Goal: Transaction & Acquisition: Purchase product/service

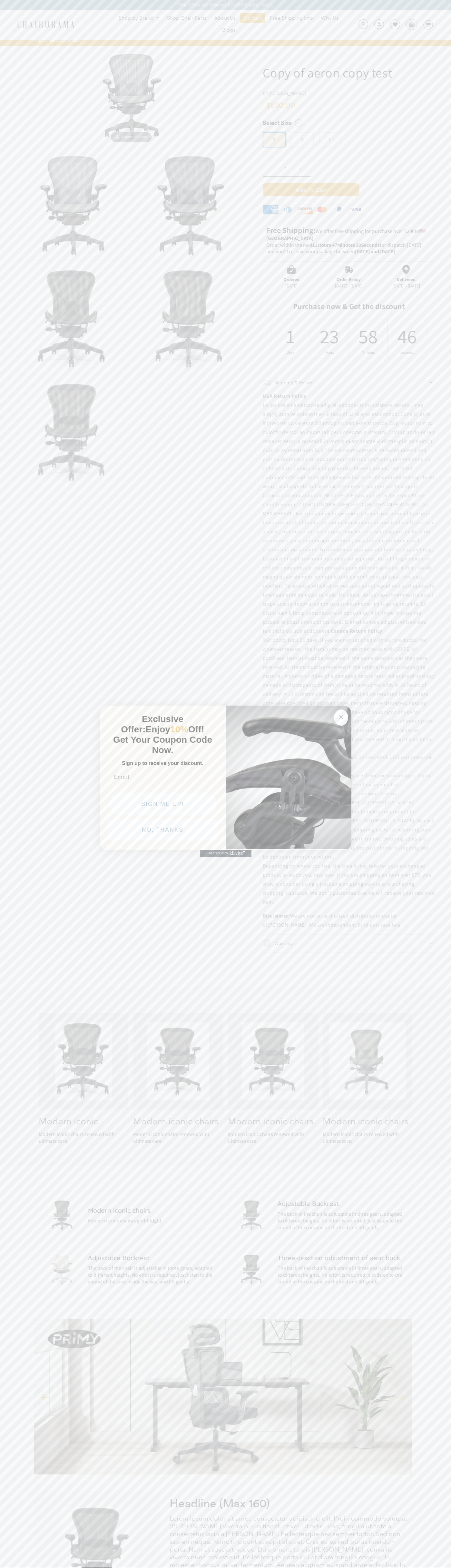
click at [163, 832] on button "NO, THANKS" at bounding box center [163, 830] width 109 height 21
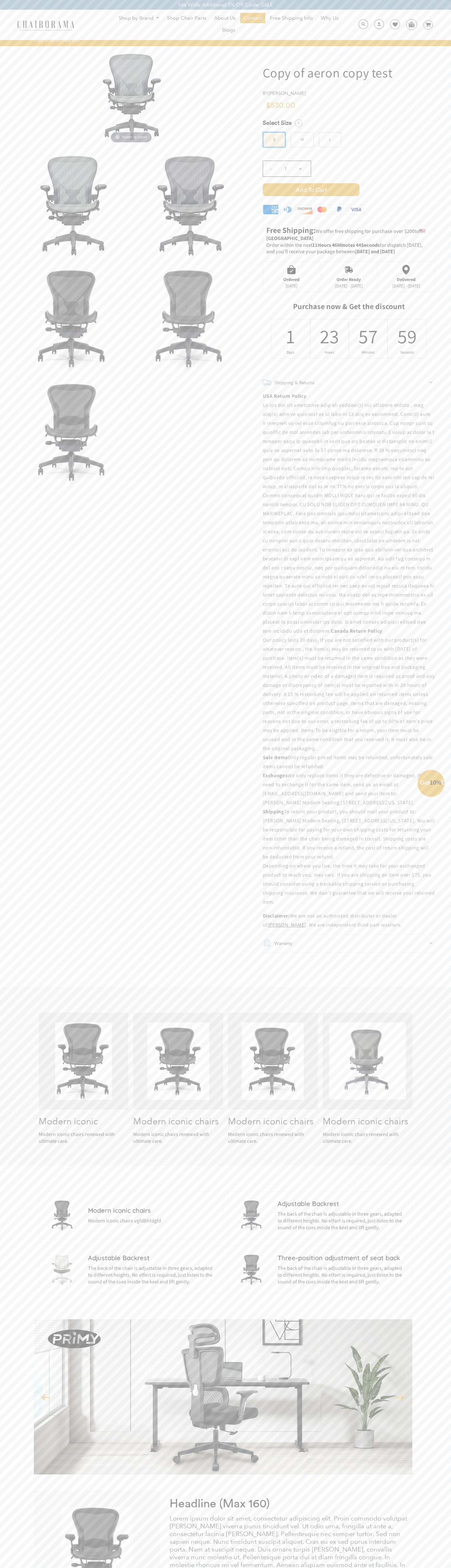
click at [163, 847] on button "NO, THANKS" at bounding box center [163, 845] width 109 height 21
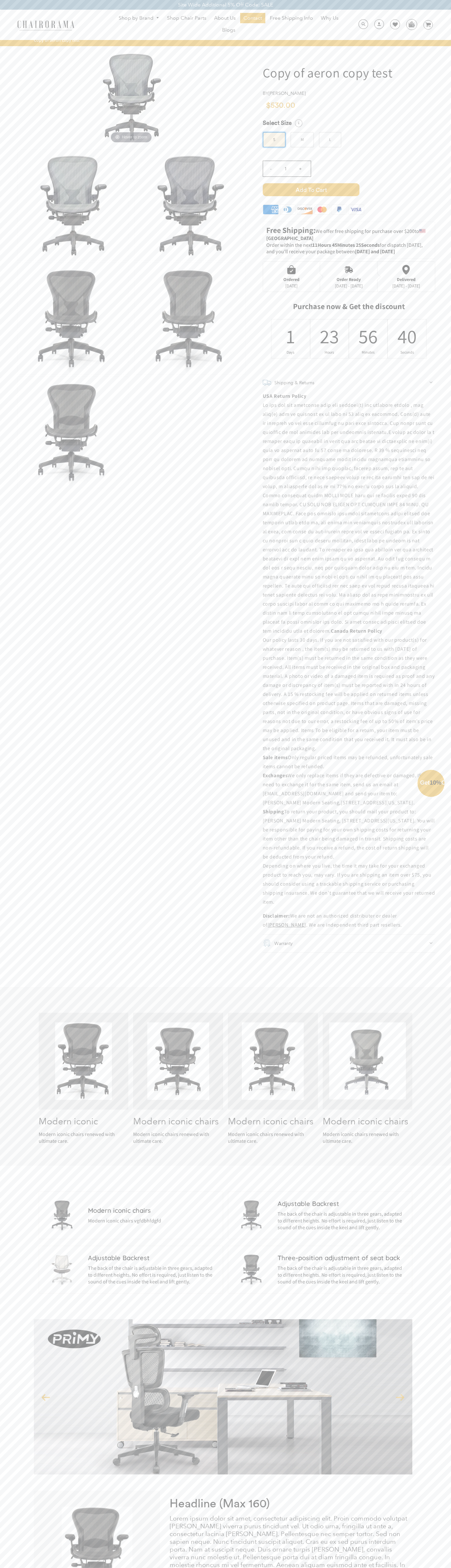
click at [311, 190] on span "Add to Cart" at bounding box center [311, 190] width 97 height 13
click at [392, 24] on icon at bounding box center [395, 24] width 5 height 5
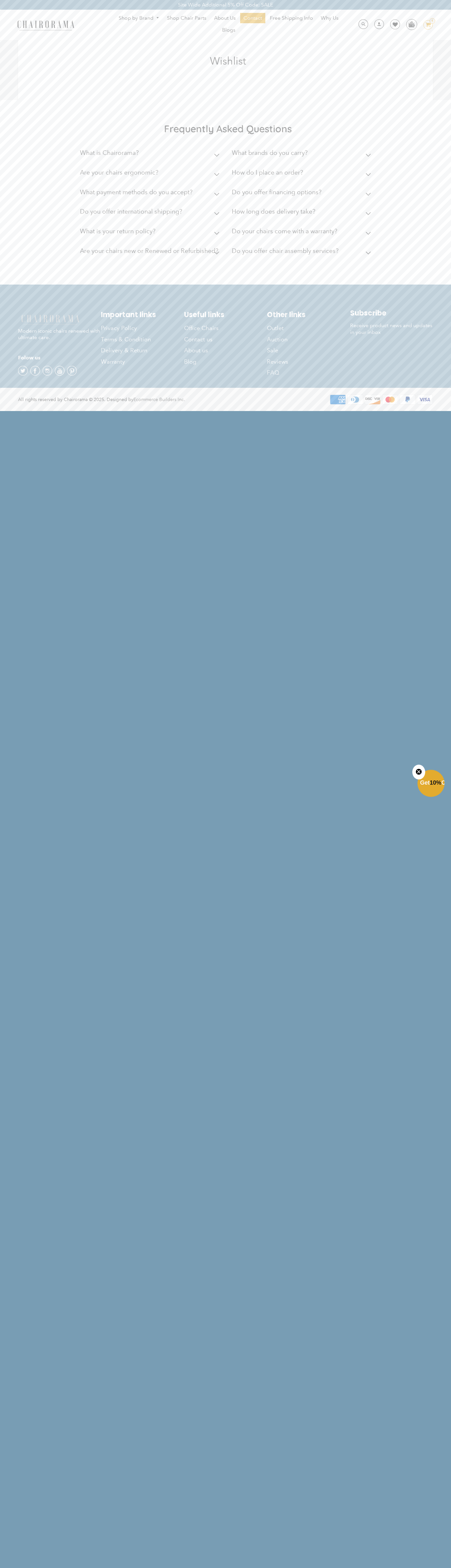
click at [15, 30] on img at bounding box center [45, 24] width 65 height 11
click at [427, 410] on html "Site Wide Additional 5% Off Code: SALE Site Wide Additional 5% Off Code: SALE S…" at bounding box center [226, 205] width 451 height 410
click at [27, 410] on html "Site Wide Additional 5% Off Code: SALE Site Wide Additional 5% Off Code: SALE S…" at bounding box center [226, 205] width 451 height 410
click at [24, 410] on html "Site Wide Additional 5% Off Code: SALE Site Wide Additional 5% Off Code: SALE S…" at bounding box center [226, 205] width 451 height 410
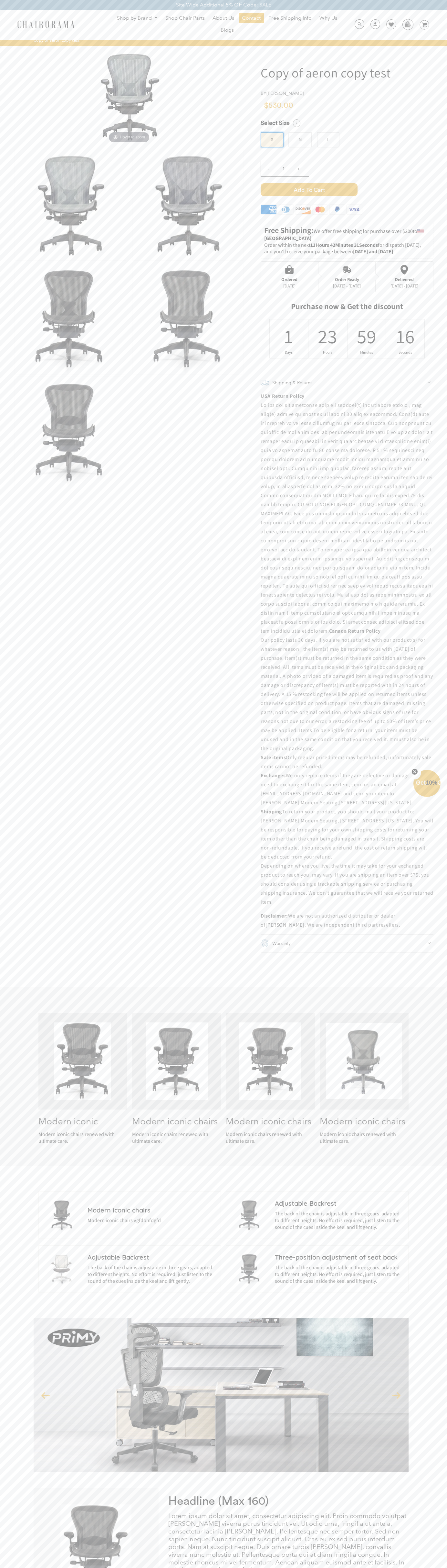
click at [129, 96] on img at bounding box center [129, 96] width 97 height 97
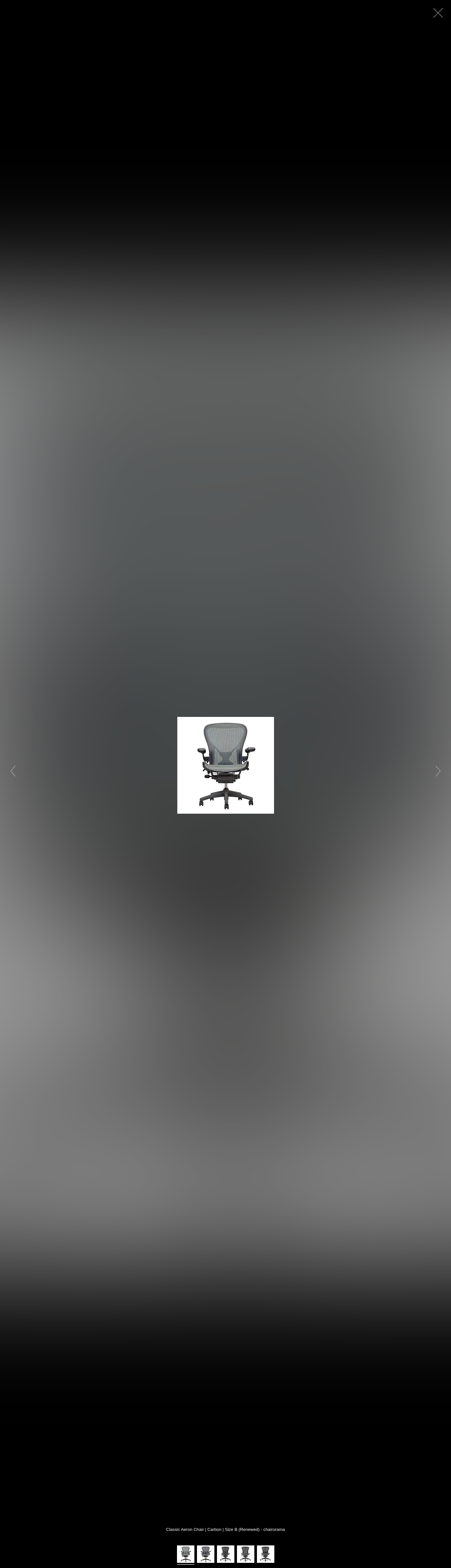
click at [438, 13] on button "button" at bounding box center [438, 13] width 19 height 19
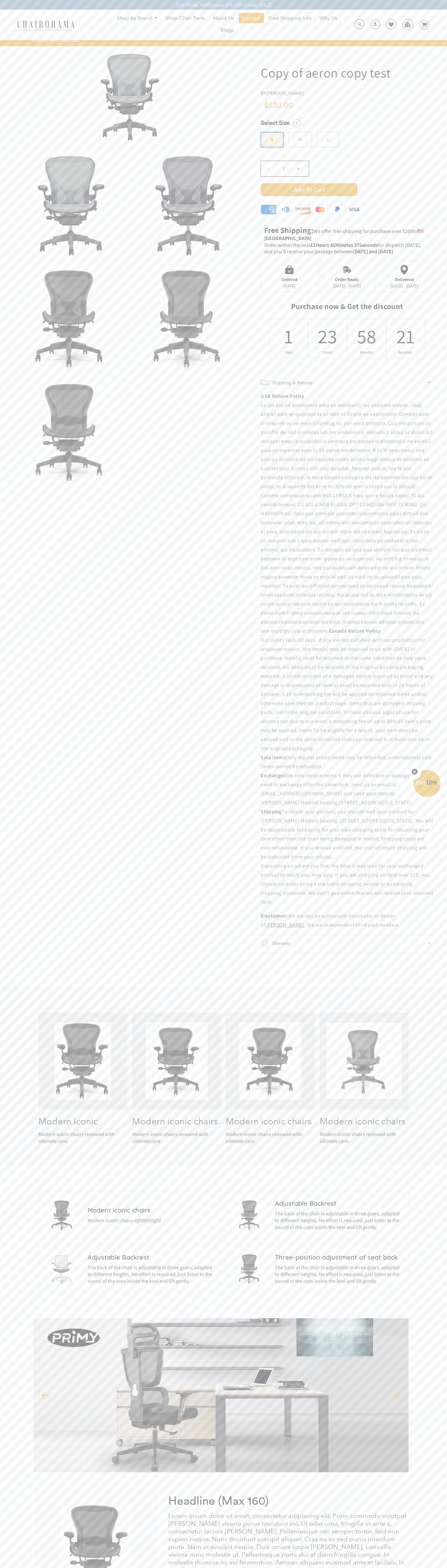
click at [269, 211] on icon at bounding box center [268, 209] width 15 height 10
click at [347, 177] on div "- 1 +" at bounding box center [346, 170] width 172 height 25
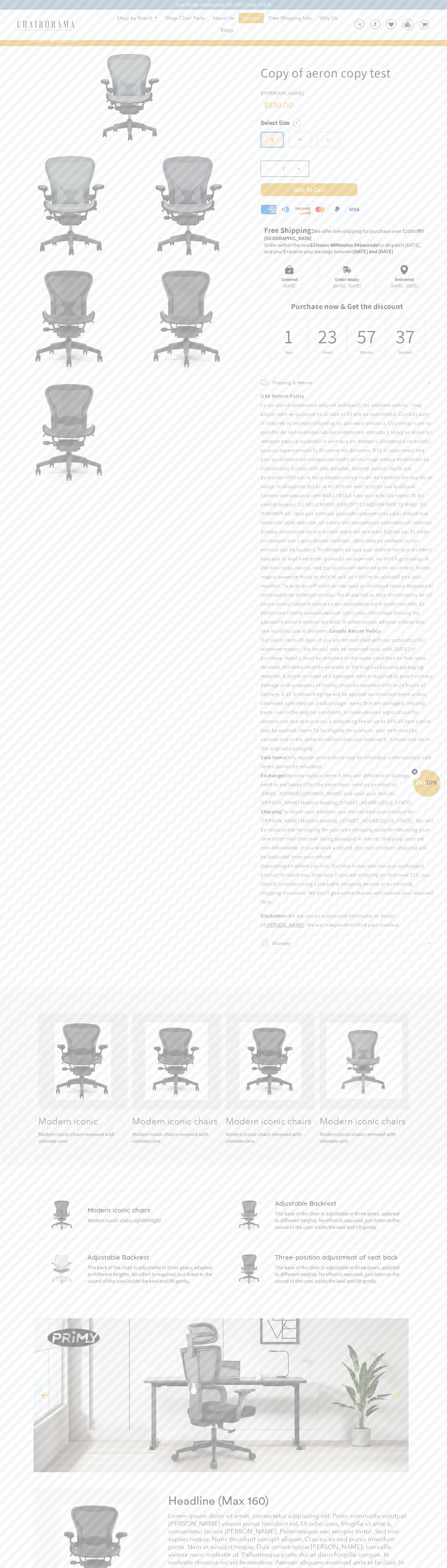
click at [309, 190] on span "Add to Cart" at bounding box center [309, 190] width 97 height 13
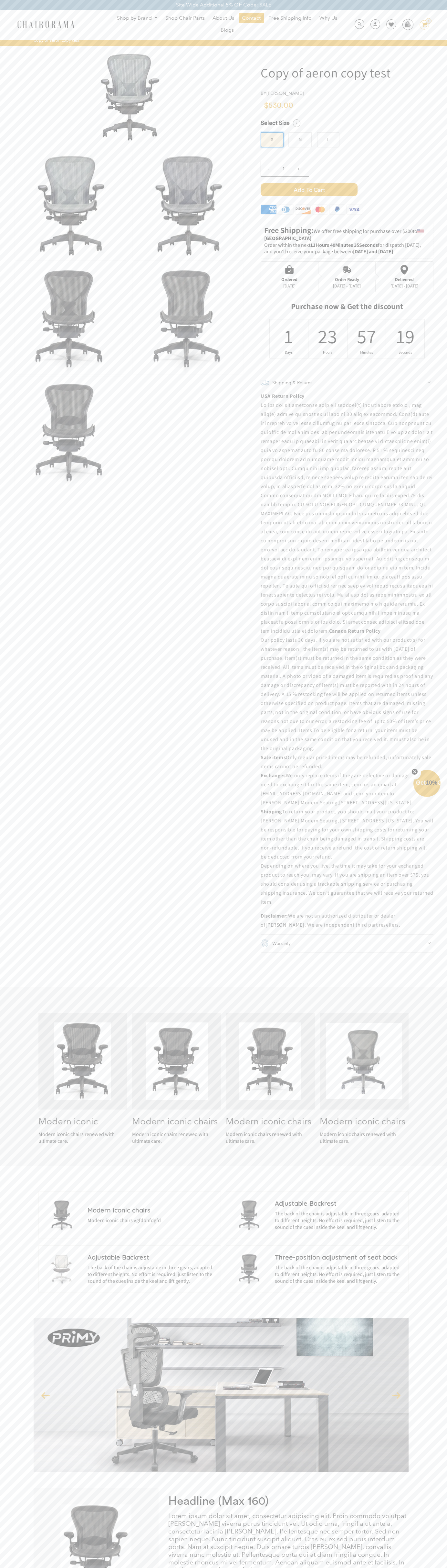
click at [346, 277] on div "Order Ready" at bounding box center [346, 280] width 28 height 5
click at [327, 338] on div "23" at bounding box center [328, 336] width 9 height 25
click at [309, 190] on span "Add to Cart" at bounding box center [309, 190] width 97 height 13
click at [424, 25] on icon at bounding box center [423, 24] width 5 height 4
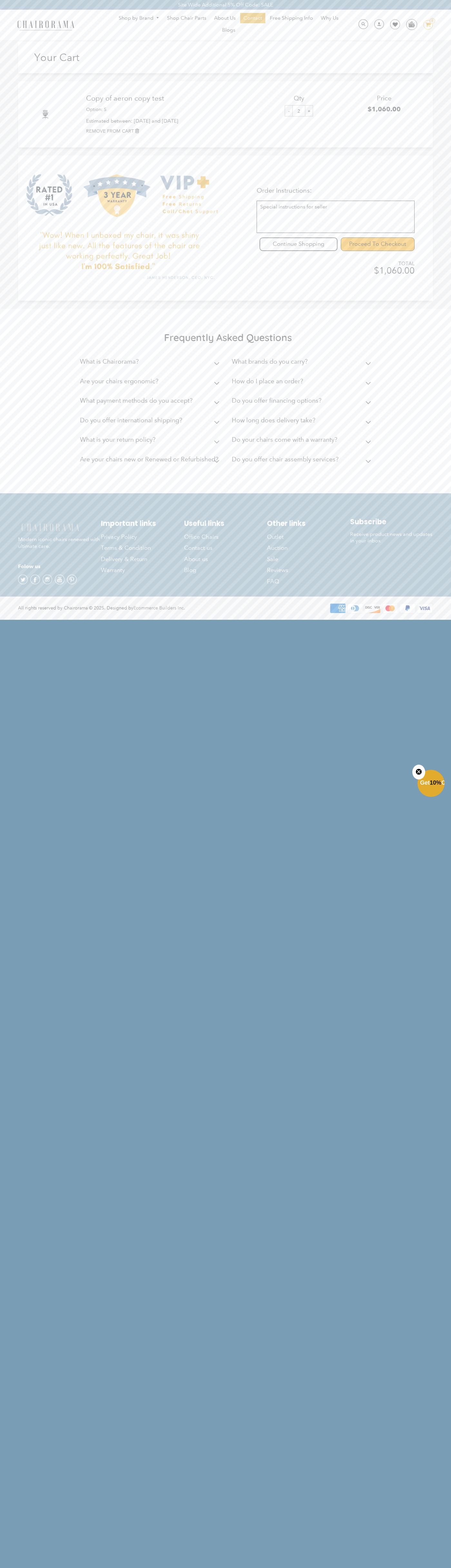
click at [378, 244] on input "Proceed To Checkout" at bounding box center [378, 244] width 73 height 13
